Goal: Task Accomplishment & Management: Use online tool/utility

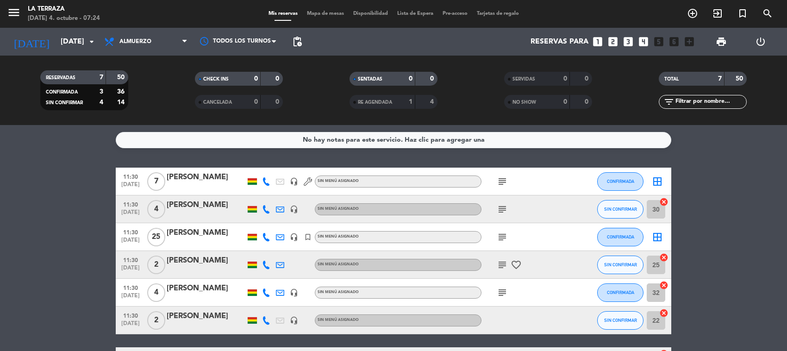
click at [501, 239] on icon "subject" at bounding box center [502, 236] width 11 height 11
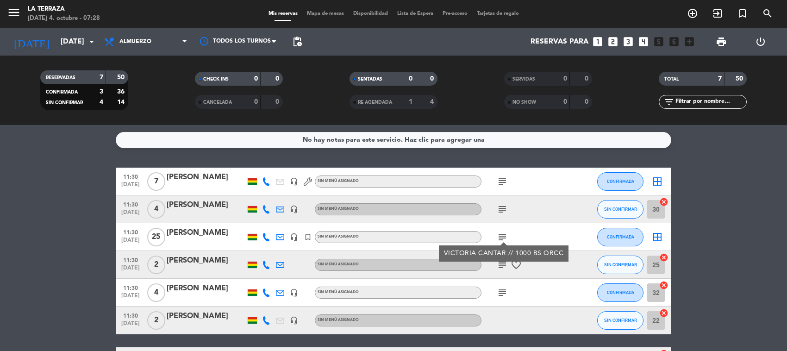
click at [786, 158] on div "No hay notas para este servicio. Haz clic para agregar una 11:30 [DATE] 7 [PERS…" at bounding box center [393, 238] width 787 height 226
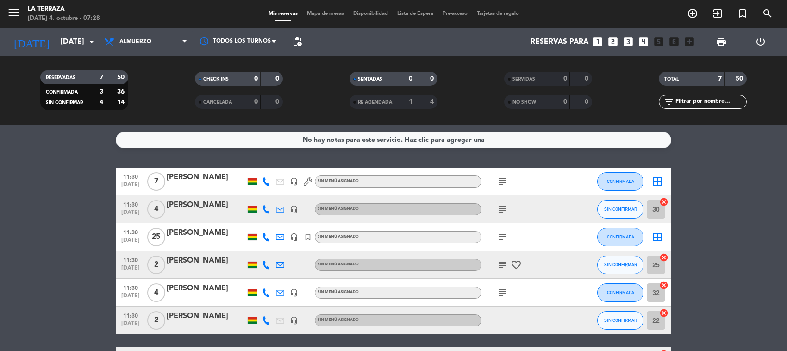
click at [0, 34] on div "[DATE] [DATE] arrow_drop_down Todos los servicios Desayuno Almuerzo Cena Almuer…" at bounding box center [393, 42] width 787 height 28
click at [176, 52] on div "Todos los servicios Desayuno Almuerzo Cena Almuerzo Todos los servicios Desayun…" at bounding box center [146, 42] width 93 height 28
click at [177, 50] on span "Almuerzo" at bounding box center [146, 41] width 93 height 20
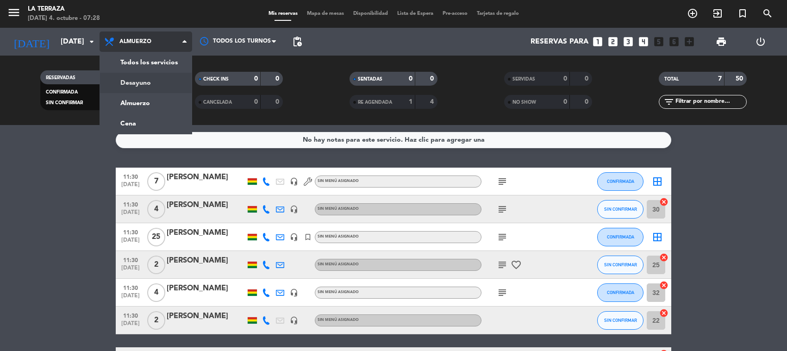
click at [164, 82] on div "menu La Terraza [DATE] 4. octubre - 07:28 Mis reservas Mapa de mesas Disponibil…" at bounding box center [393, 62] width 787 height 125
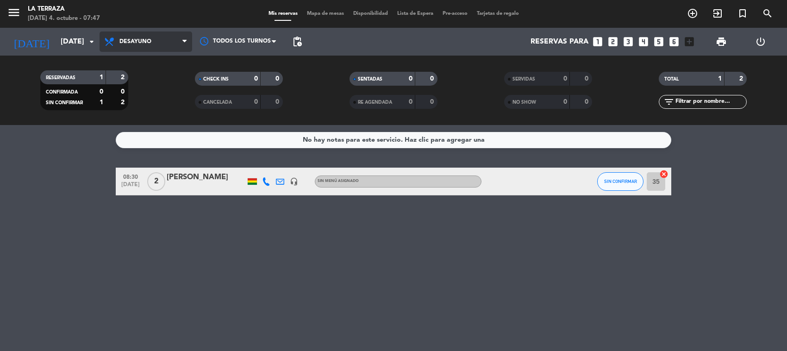
click at [139, 49] on span "Desayuno" at bounding box center [146, 41] width 93 height 20
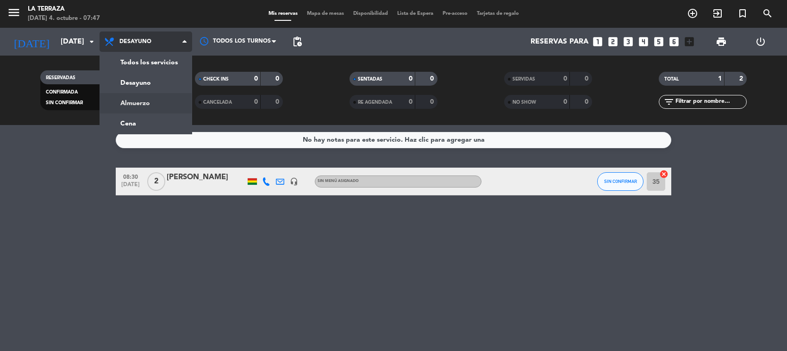
click at [140, 104] on div "menu La Terraza [DATE] 4. octubre - 07:47 Mis reservas Mapa de mesas Disponibil…" at bounding box center [393, 62] width 787 height 125
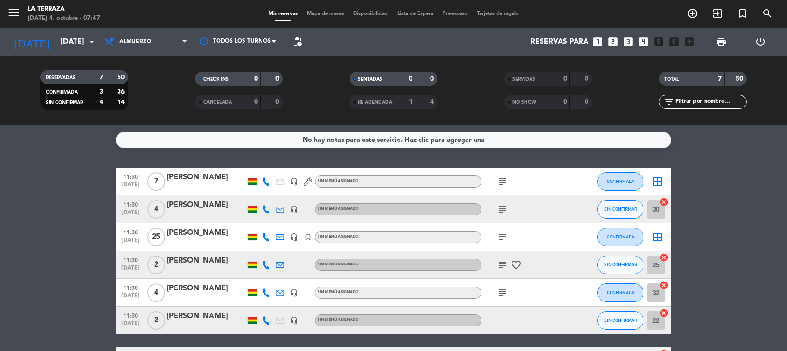
click at [732, 42] on div "print" at bounding box center [721, 42] width 39 height 28
click at [723, 46] on span "print" at bounding box center [721, 41] width 11 height 11
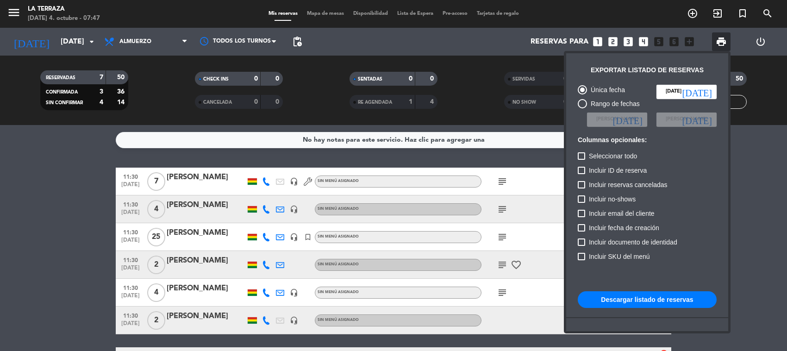
click at [636, 293] on button "Descargar listado de reservas" at bounding box center [647, 299] width 139 height 17
click at [95, 252] on div at bounding box center [393, 175] width 787 height 351
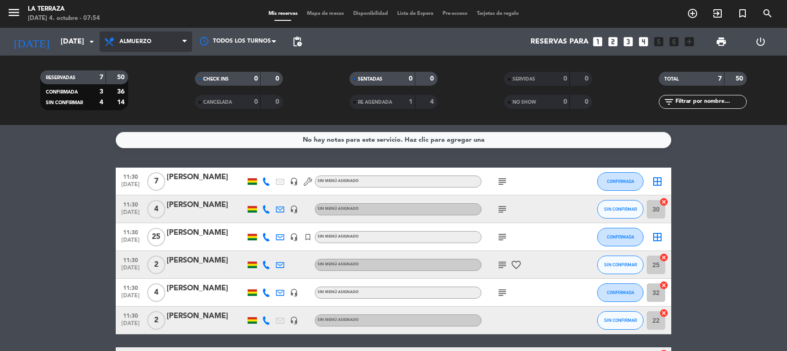
click at [143, 43] on span "Almuerzo" at bounding box center [135, 41] width 32 height 6
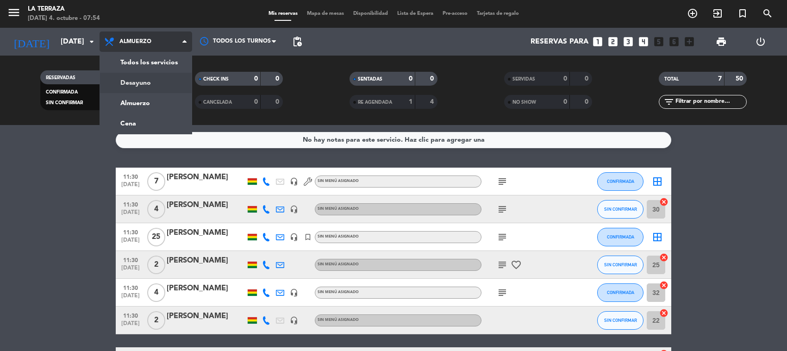
click at [137, 87] on div "menu La Terraza [DATE] 4. octubre - 07:54 Mis reservas Mapa de mesas Disponibil…" at bounding box center [393, 62] width 787 height 125
